Goal: Download file/media

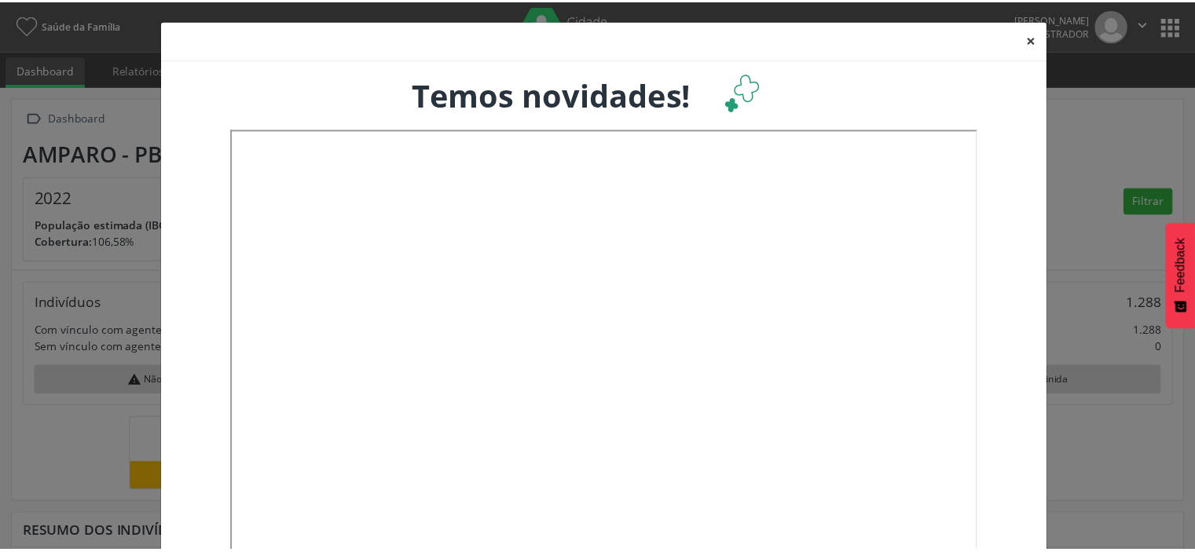
scroll to position [258, 394]
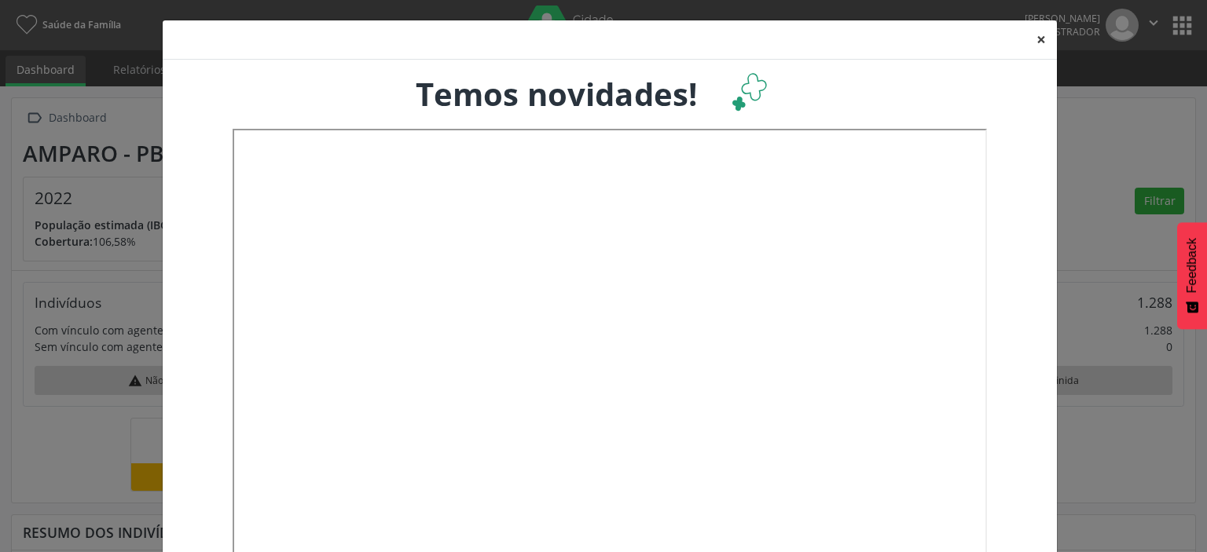
click at [1034, 39] on button "×" at bounding box center [1040, 39] width 31 height 38
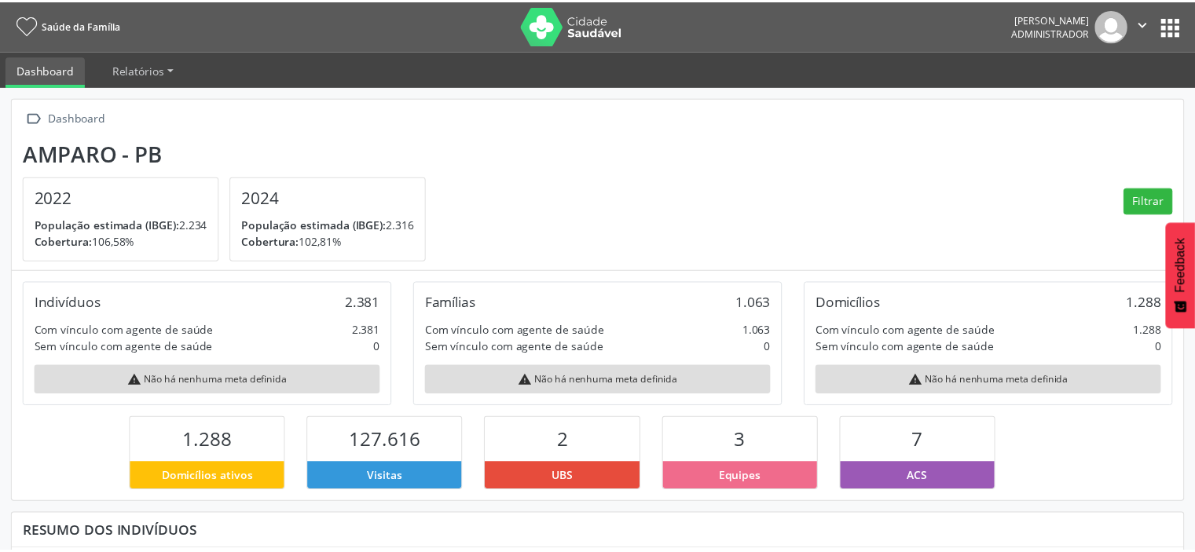
scroll to position [0, 0]
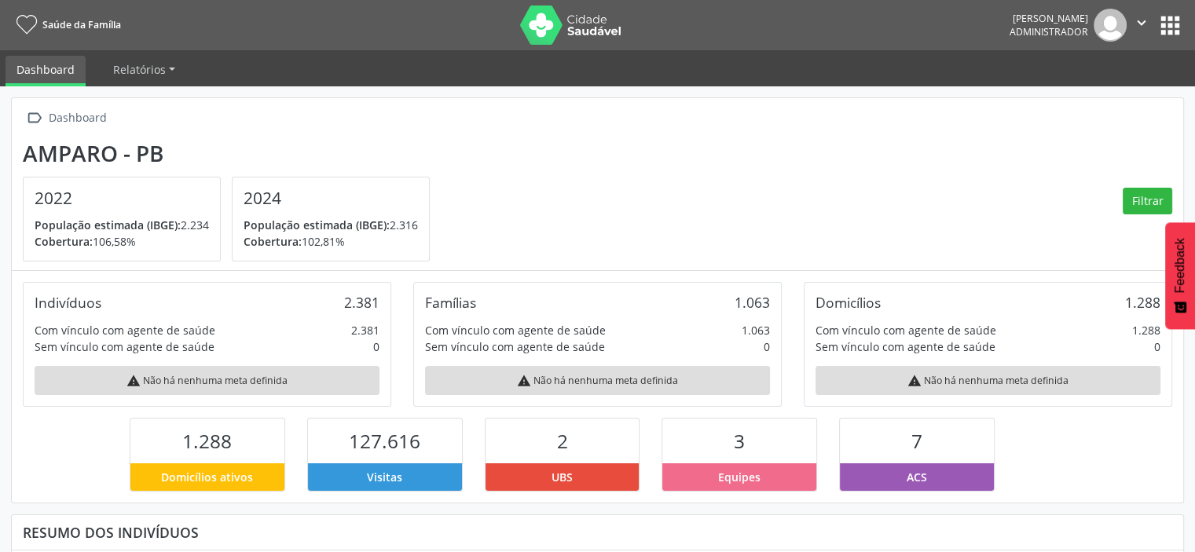
click at [1135, 13] on button "" at bounding box center [1142, 25] width 30 height 33
click at [1166, 29] on button "apps" at bounding box center [1169, 25] width 27 height 27
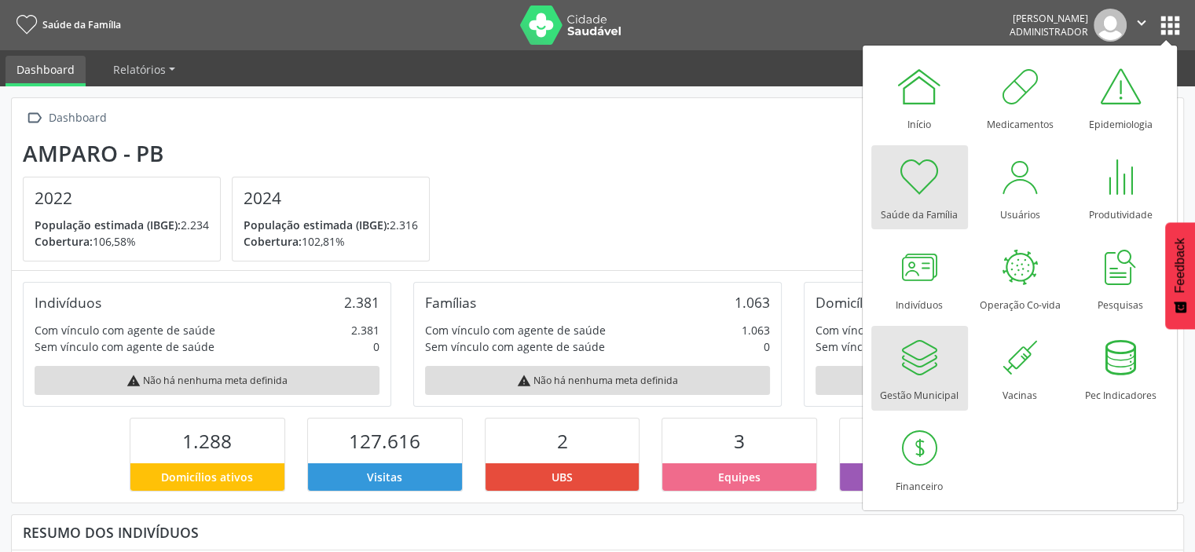
click at [913, 367] on div at bounding box center [919, 357] width 47 height 47
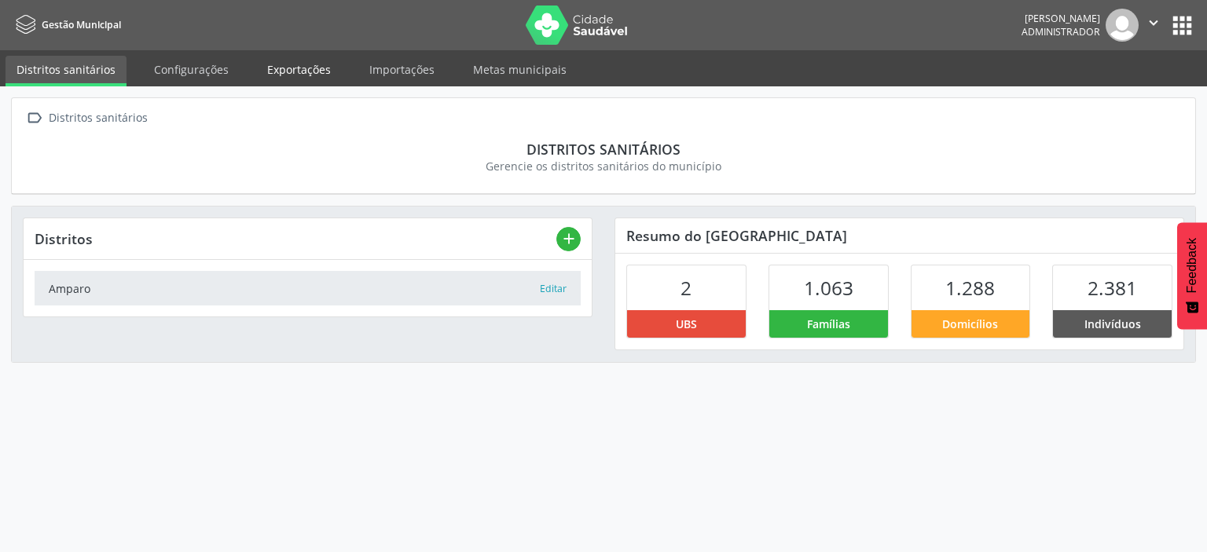
click at [290, 65] on link "Exportações" at bounding box center [299, 69] width 86 height 27
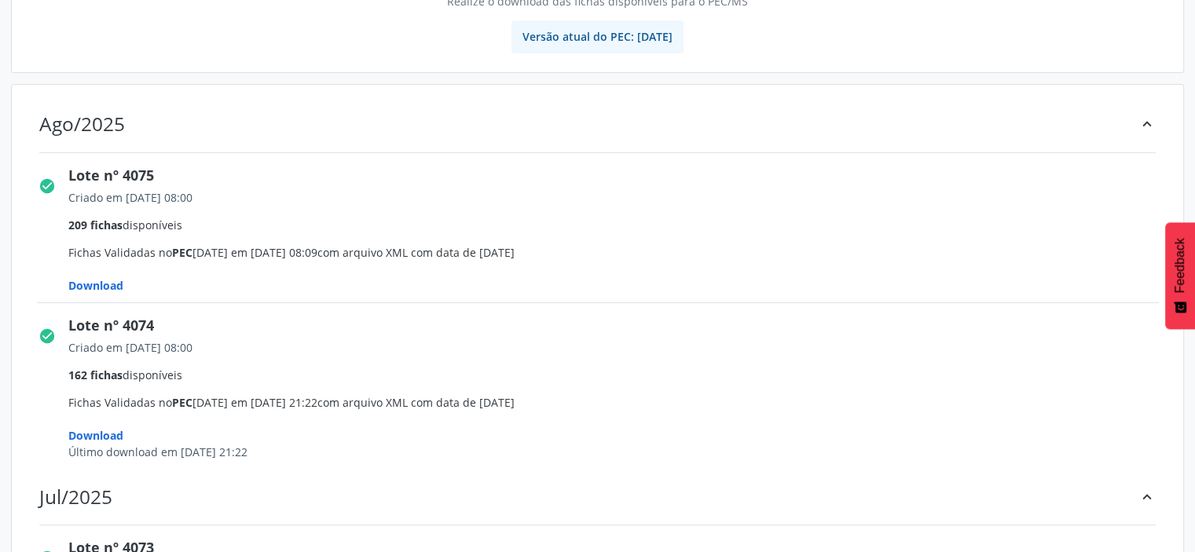
scroll to position [218, 0]
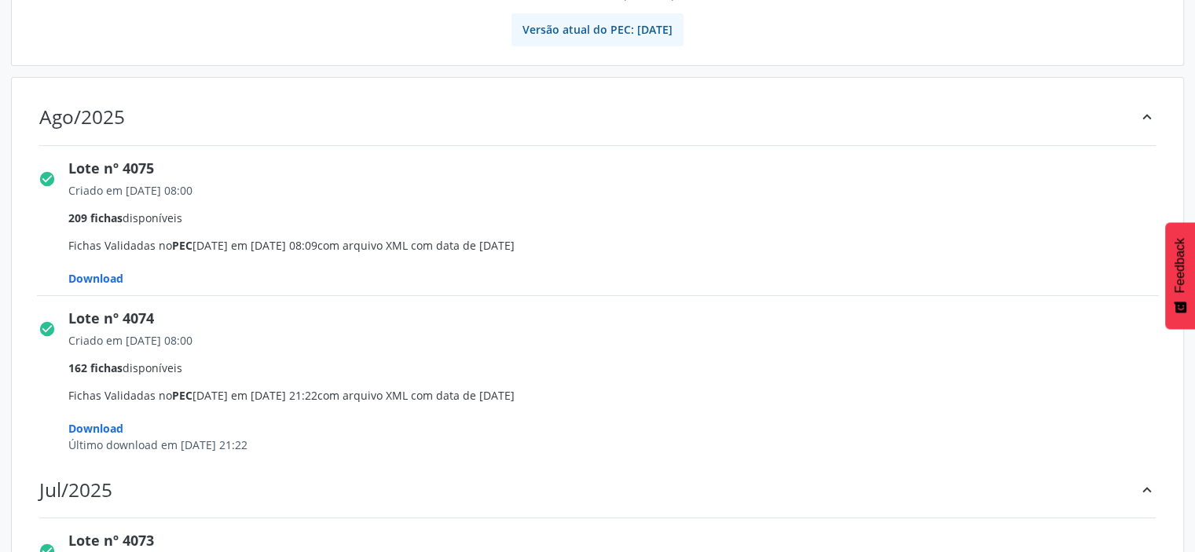
click at [101, 286] on span "Download" at bounding box center [95, 278] width 55 height 15
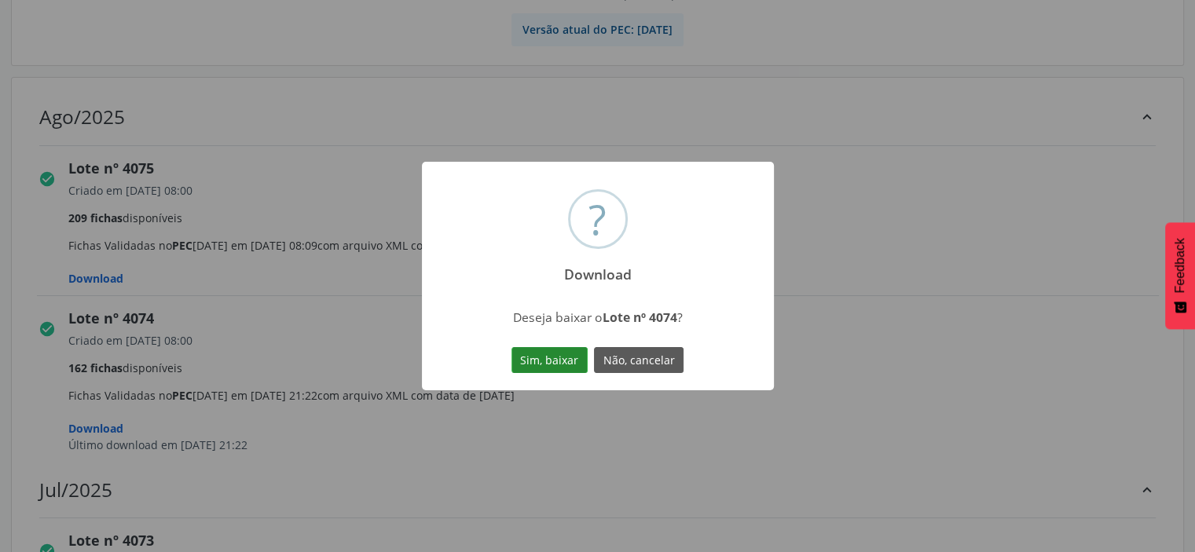
click at [538, 364] on button "Sim, baixar" at bounding box center [549, 360] width 76 height 27
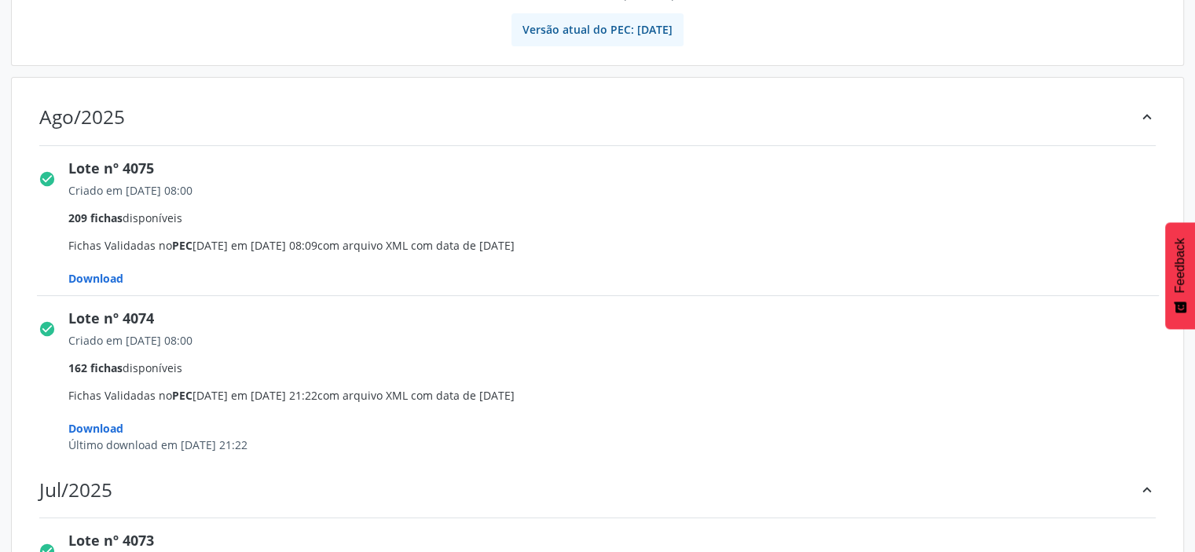
click at [97, 275] on span "Download" at bounding box center [95, 278] width 55 height 15
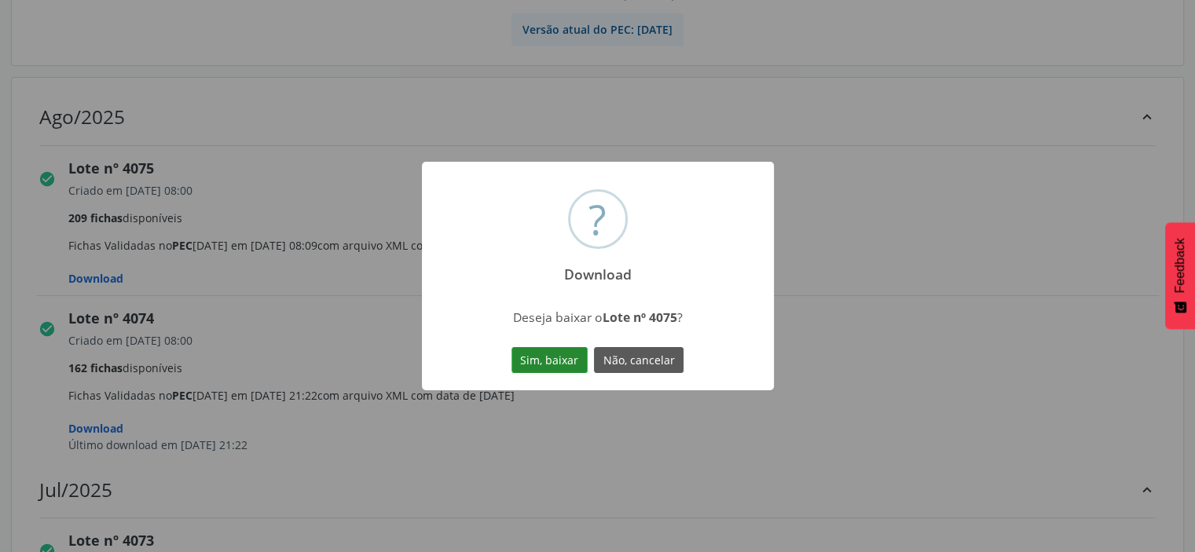
click at [529, 357] on button "Sim, baixar" at bounding box center [549, 360] width 76 height 27
